Goal: Transaction & Acquisition: Subscribe to service/newsletter

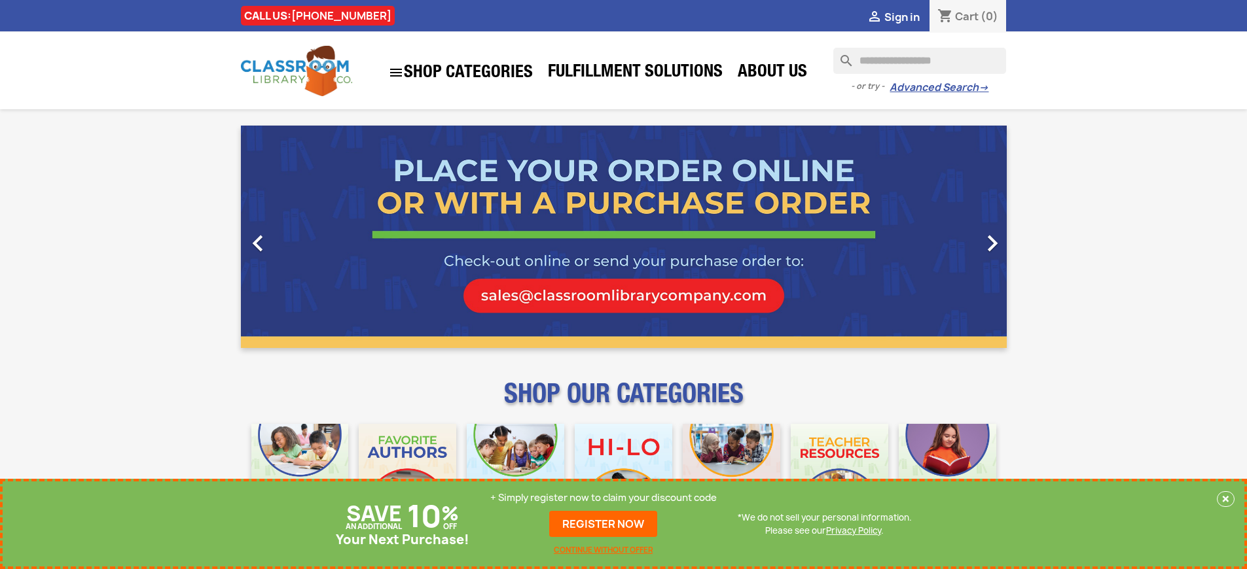
click at [607, 498] on p "+ Simply register now to claim your discount code" at bounding box center [603, 497] width 226 height 13
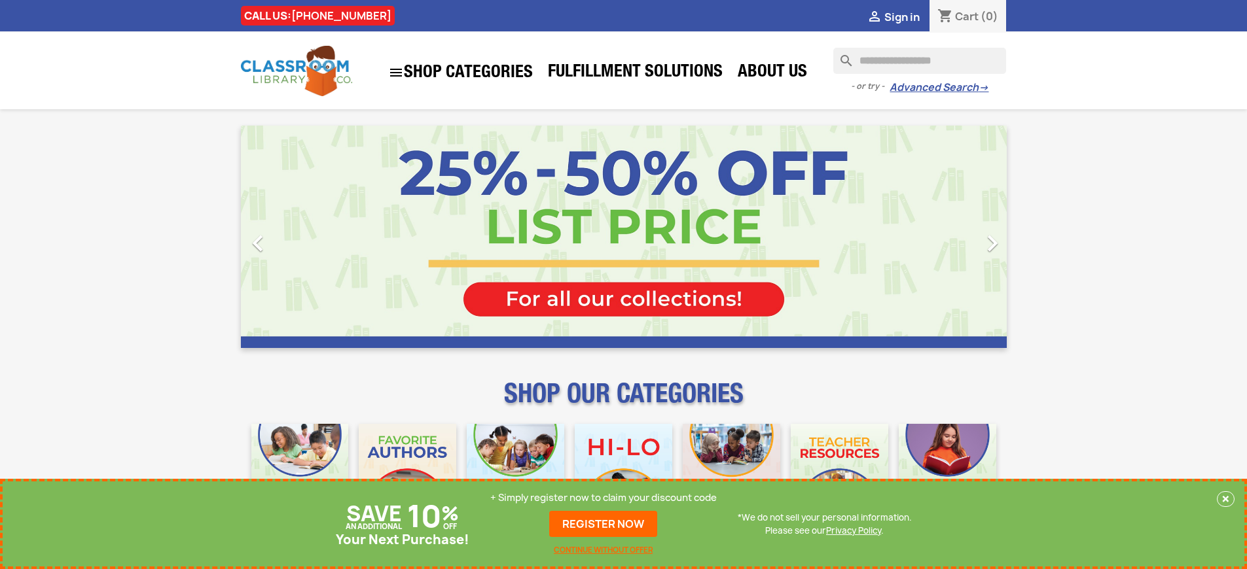
click at [607, 498] on p "+ Simply register now to claim your discount code" at bounding box center [603, 497] width 226 height 13
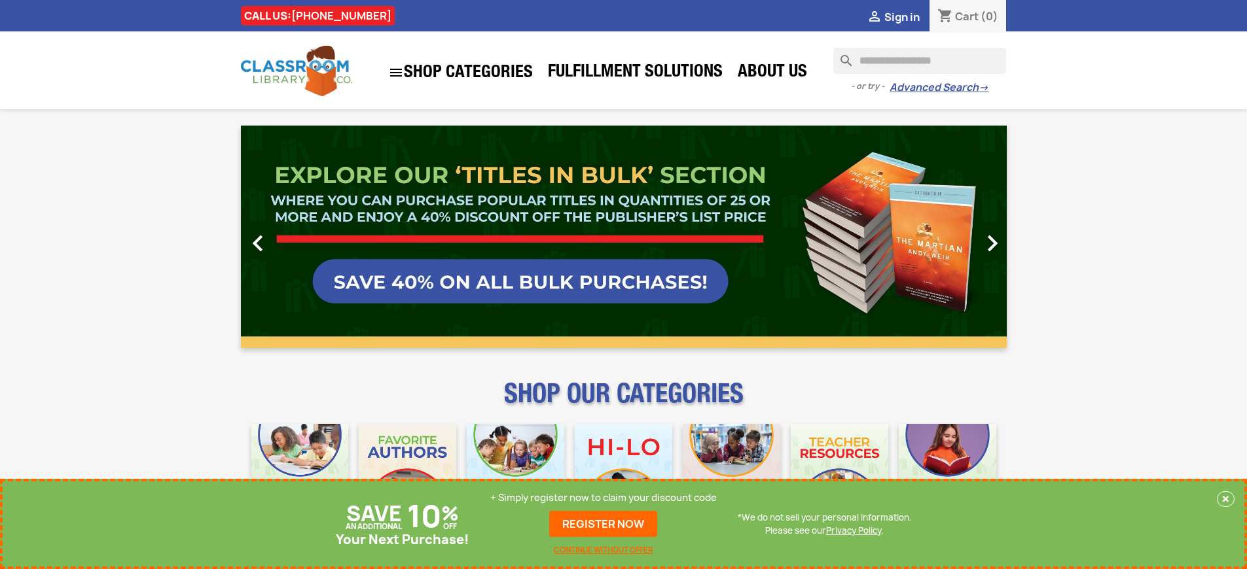
click at [607, 498] on p "+ Simply register now to claim your discount code" at bounding box center [603, 497] width 226 height 13
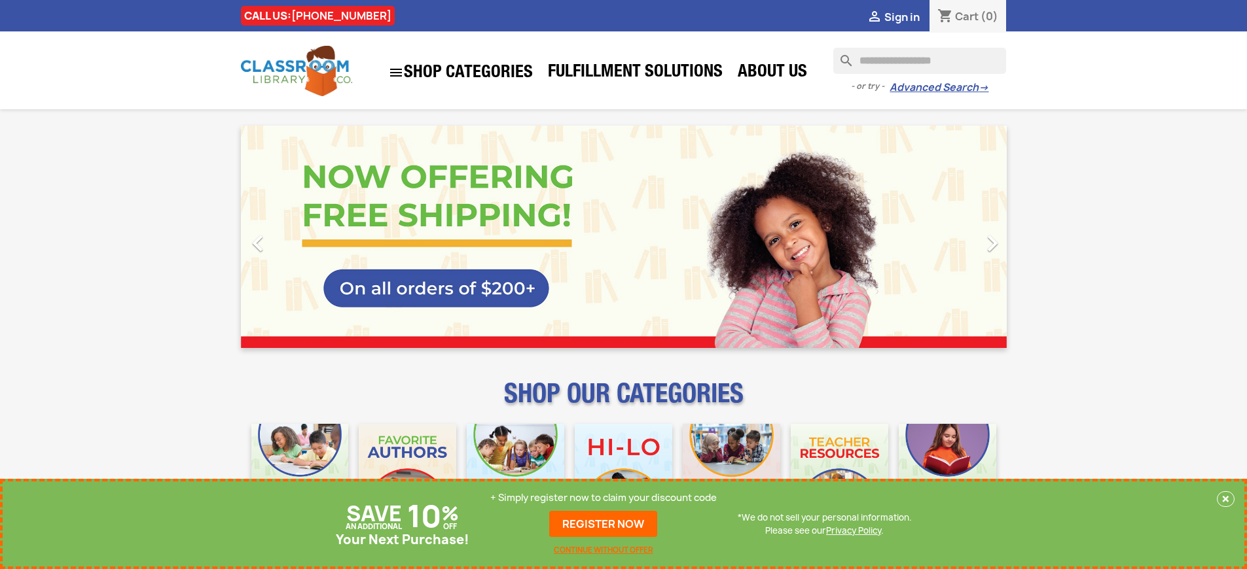
click at [607, 498] on p "+ Simply register now to claim your discount code" at bounding box center [603, 497] width 226 height 13
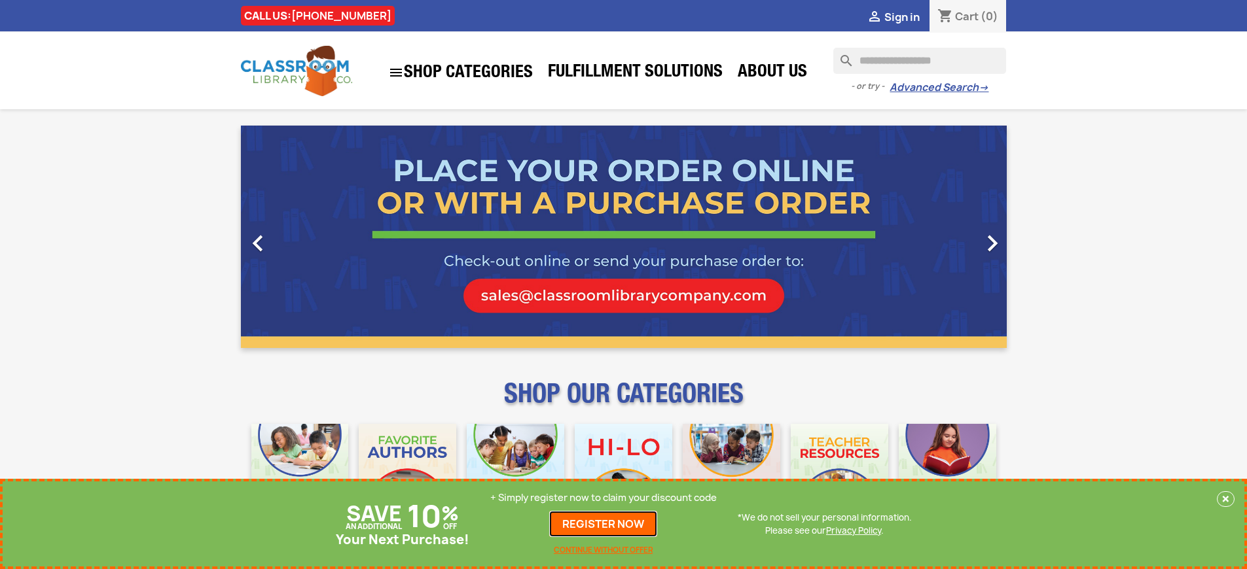
click at [607, 524] on link "REGISTER NOW" at bounding box center [603, 524] width 108 height 26
click at [607, 498] on p "+ Simply register now to claim your discount code" at bounding box center [603, 497] width 226 height 13
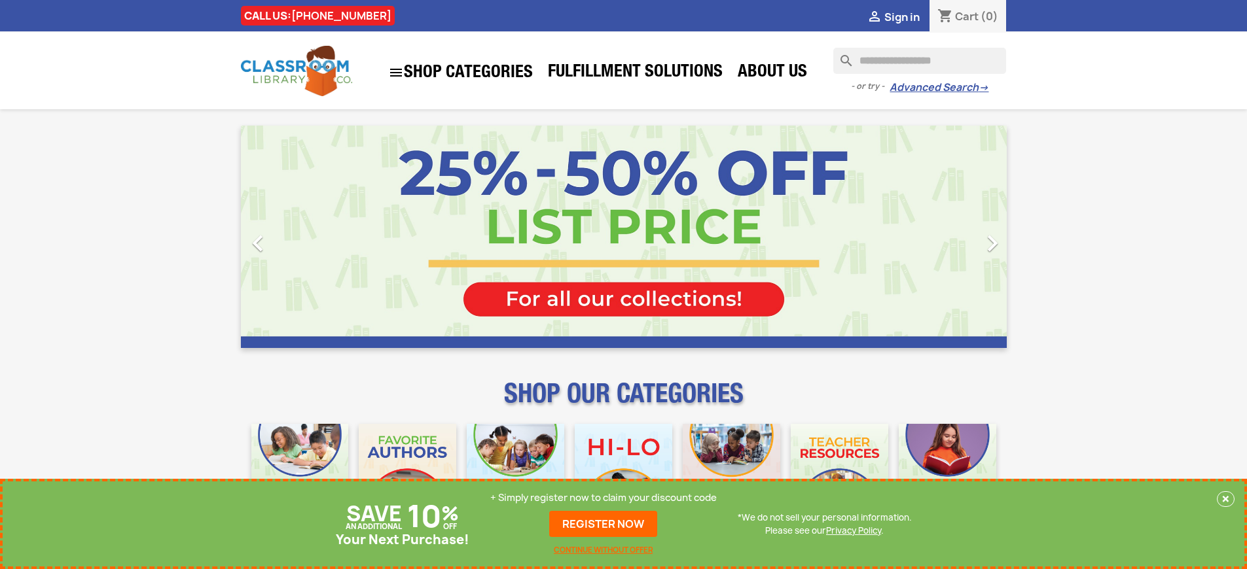
click at [607, 498] on p "+ Simply register now to claim your discount code" at bounding box center [603, 497] width 226 height 13
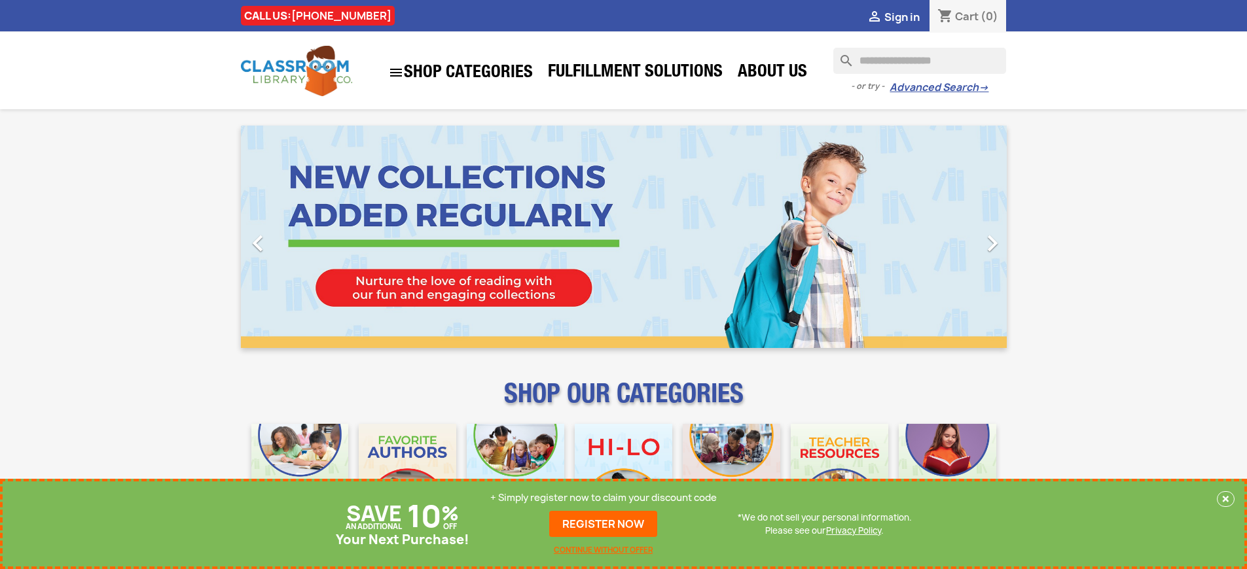
click at [607, 498] on p "+ Simply register now to claim your discount code" at bounding box center [603, 497] width 226 height 13
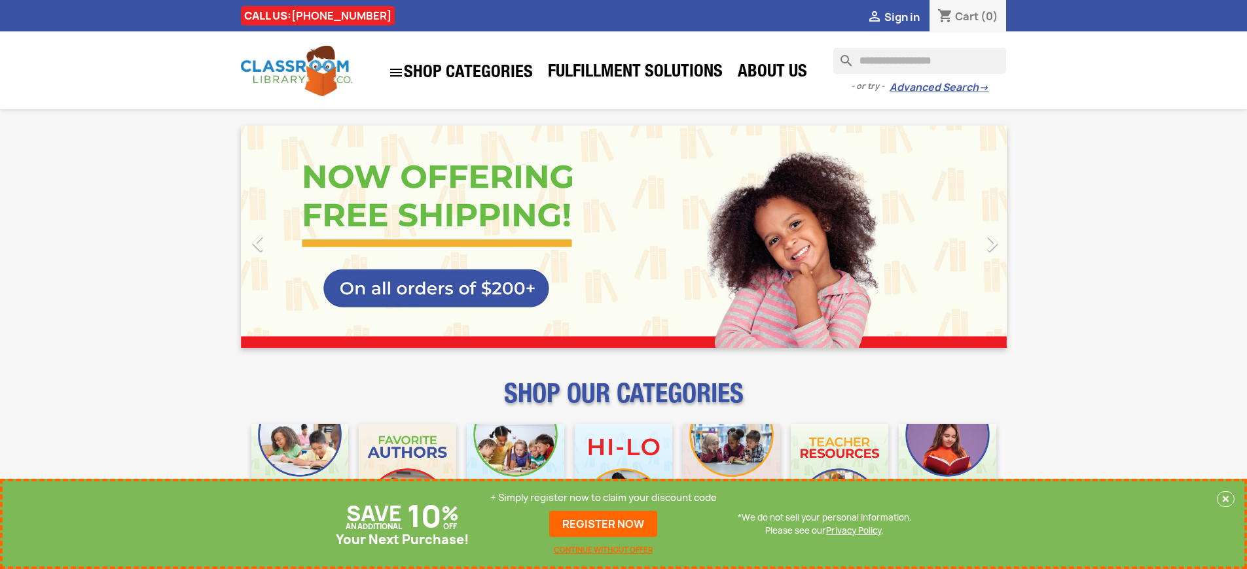
click at [607, 498] on p "+ Simply register now to claim your discount code" at bounding box center [603, 497] width 226 height 13
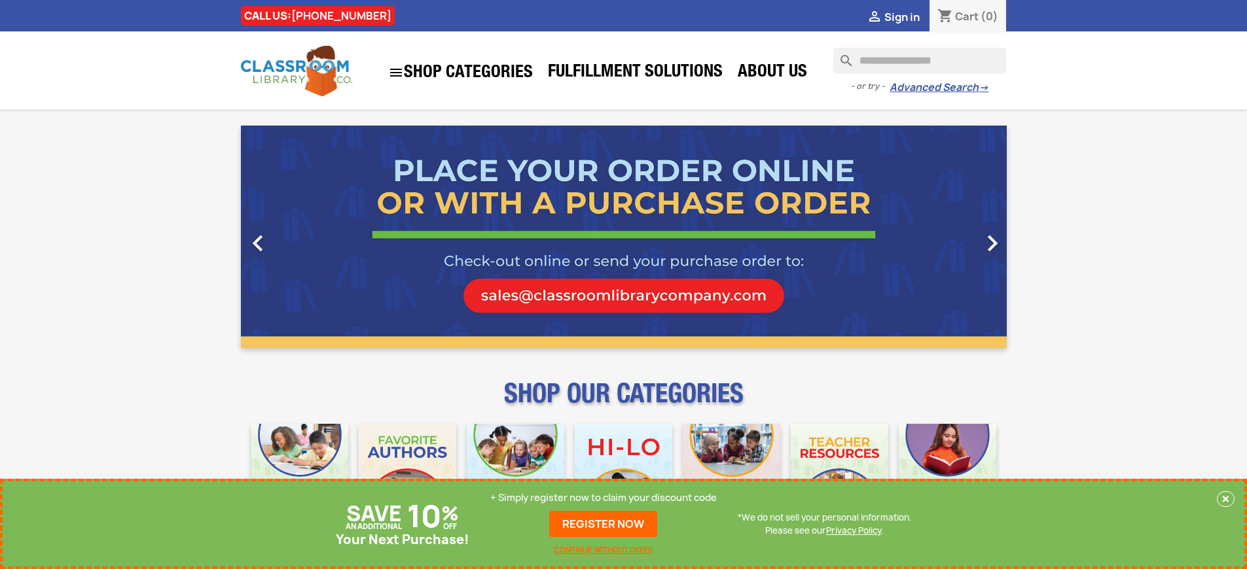
click at [607, 498] on p "+ Simply register now to claim your discount code" at bounding box center [603, 497] width 226 height 13
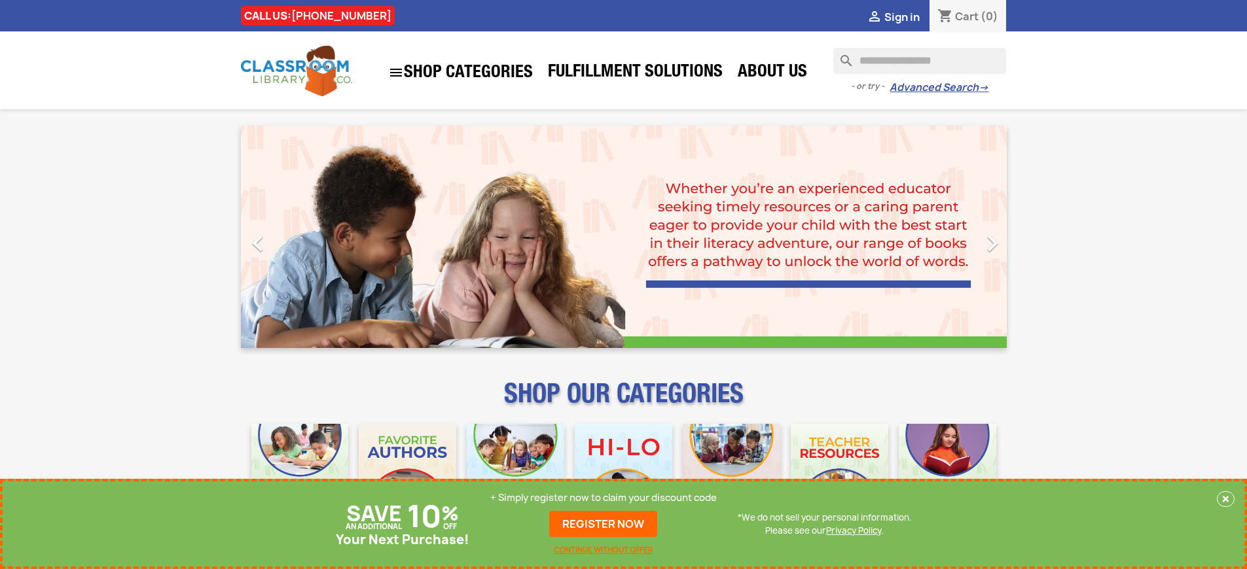
click at [607, 498] on p "+ Simply register now to claim your discount code" at bounding box center [603, 497] width 226 height 13
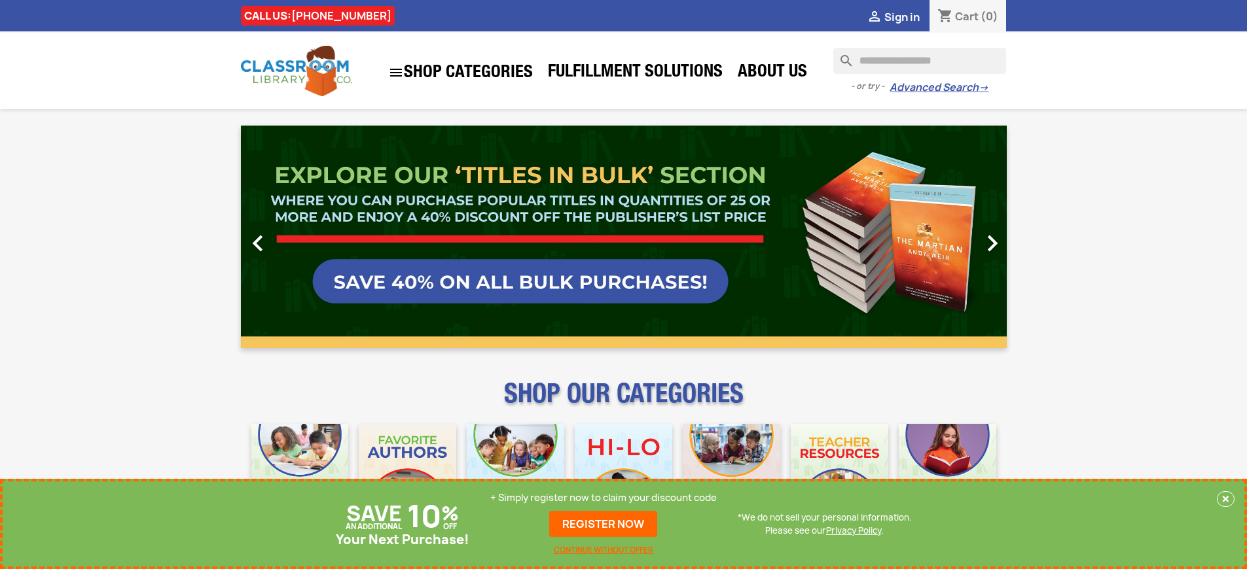
click at [607, 498] on p "+ Simply register now to claim your discount code" at bounding box center [603, 497] width 226 height 13
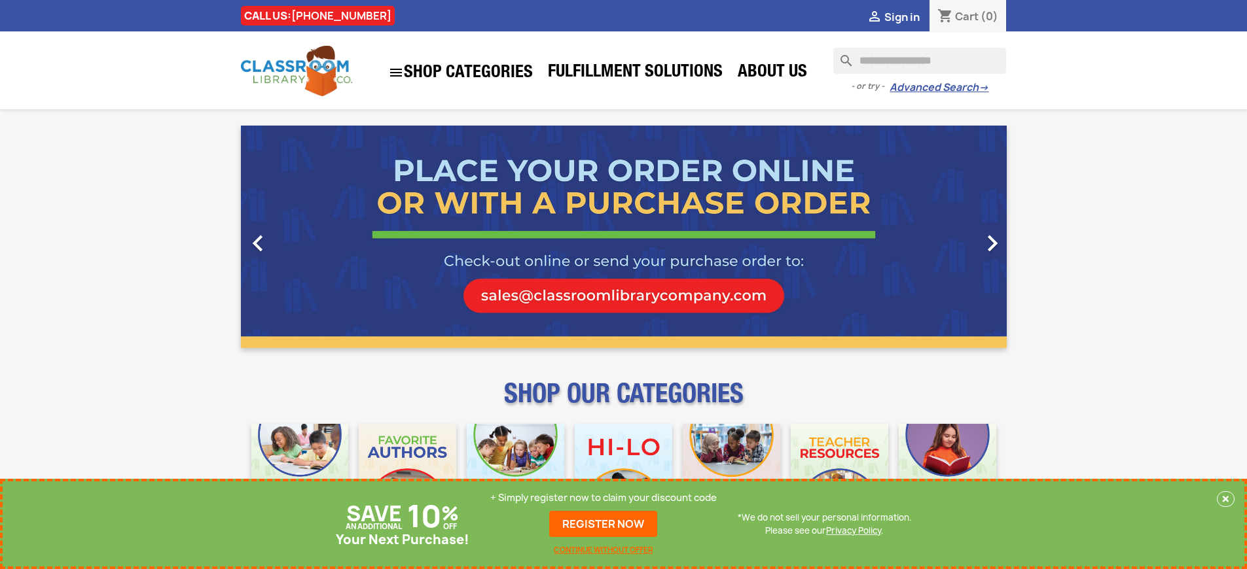
click at [607, 498] on p "+ Simply register now to claim your discount code" at bounding box center [603, 497] width 226 height 13
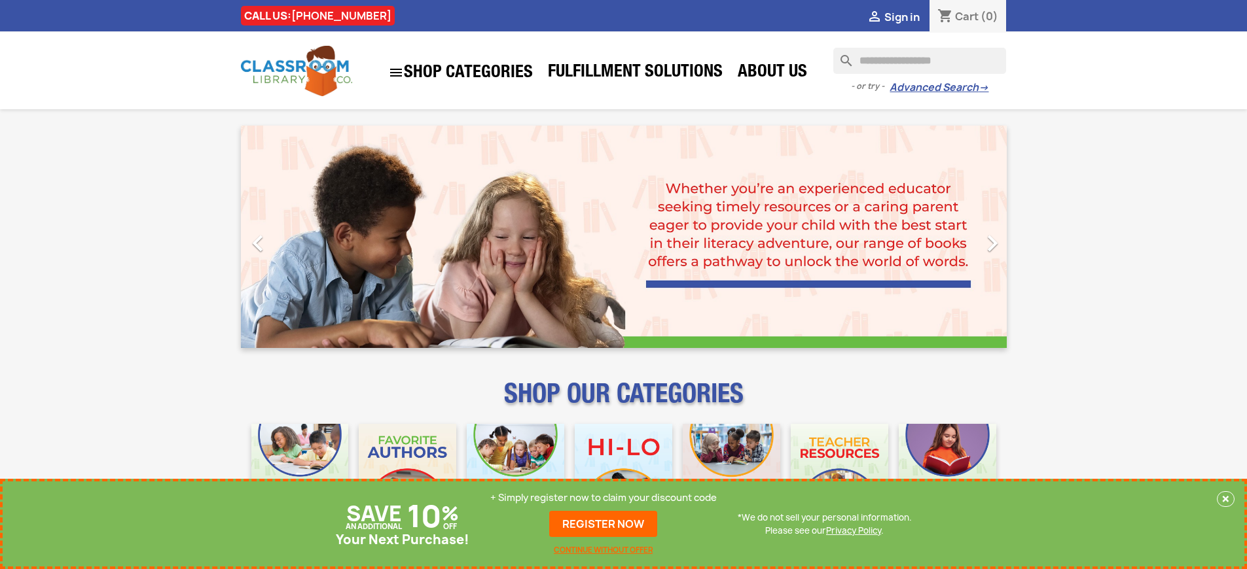
click at [607, 498] on p "+ Simply register now to claim your discount code" at bounding box center [603, 497] width 226 height 13
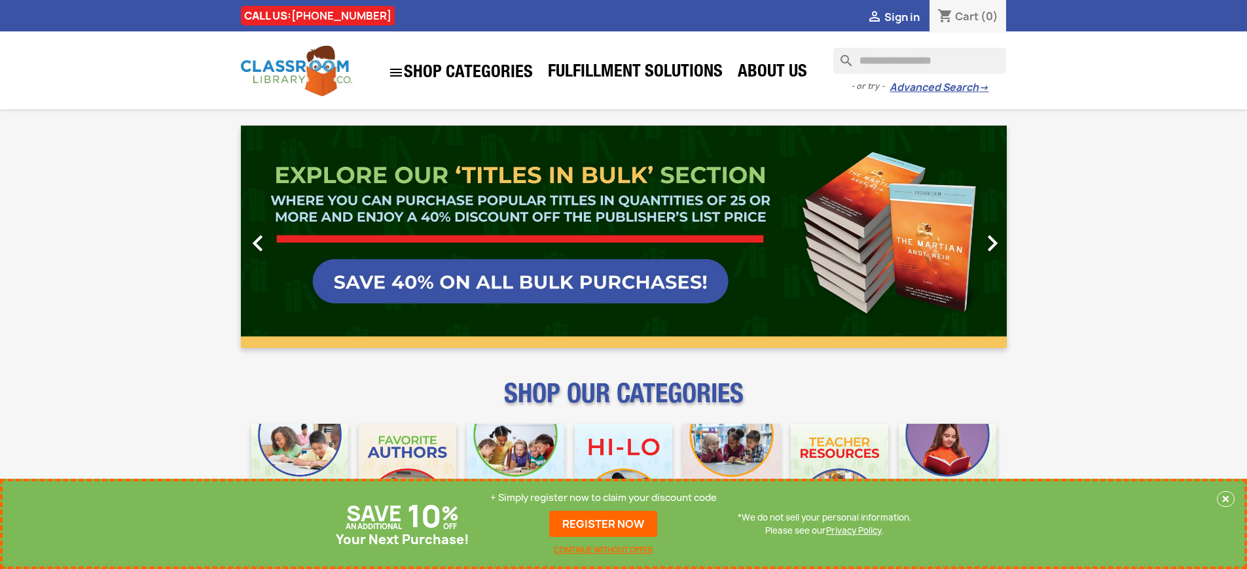
click at [607, 498] on p "+ Simply register now to claim your discount code" at bounding box center [603, 497] width 226 height 13
